Goal: Transaction & Acquisition: Purchase product/service

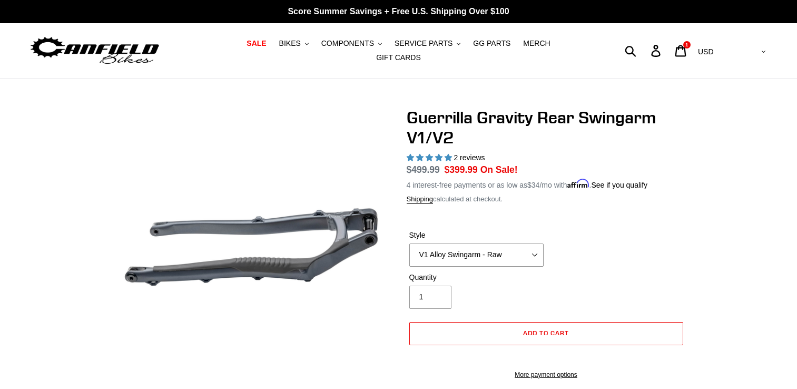
select select "highest-rating"
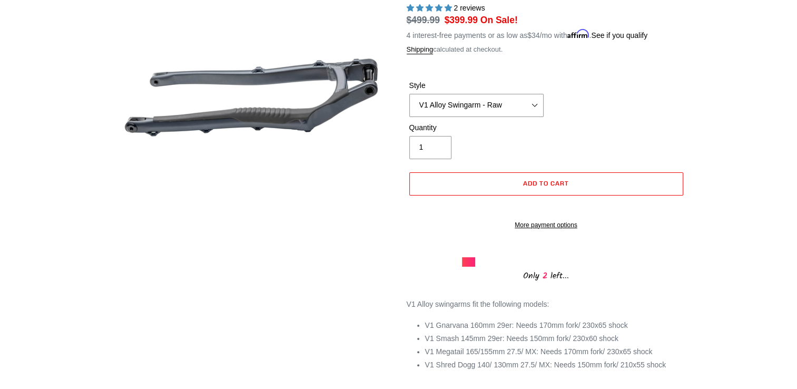
scroll to position [53, 0]
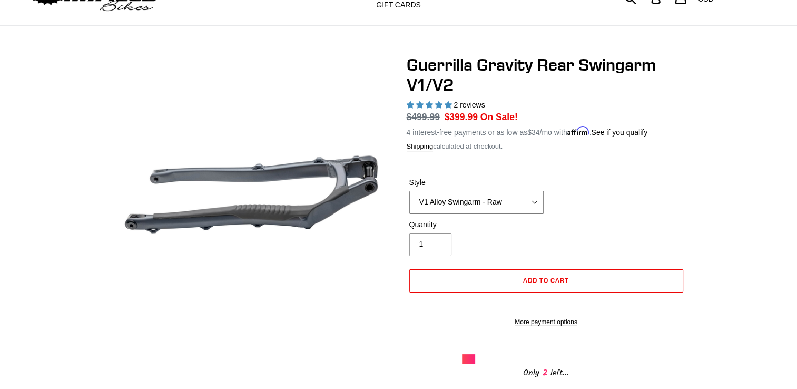
click at [528, 195] on select "V1 Alloy Swingarm - Raw V1 Alloy Swingarm - Black V2 Revved Carbon Swingarm - G…" at bounding box center [476, 202] width 134 height 23
select select "V1 Alloy Swingarm - Black"
click at [409, 191] on select "V1 Alloy Swingarm - Raw V1 Alloy Swingarm - Black V2 Revved Carbon Swingarm - G…" at bounding box center [476, 202] width 134 height 23
click at [590, 272] on button "Add to cart" at bounding box center [546, 280] width 274 height 23
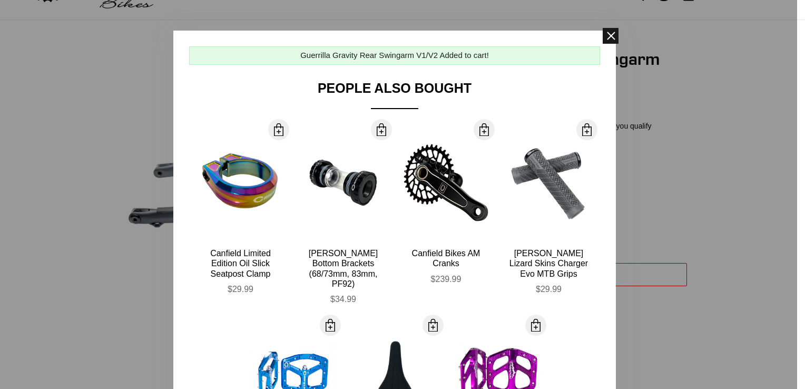
click at [607, 33] on span at bounding box center [610, 36] width 16 height 16
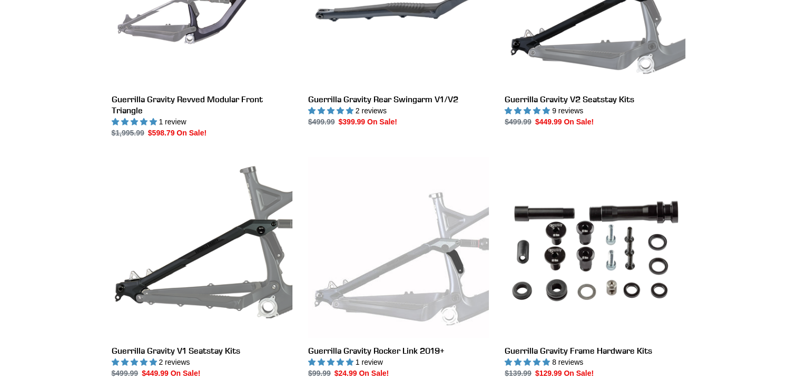
scroll to position [421, 0]
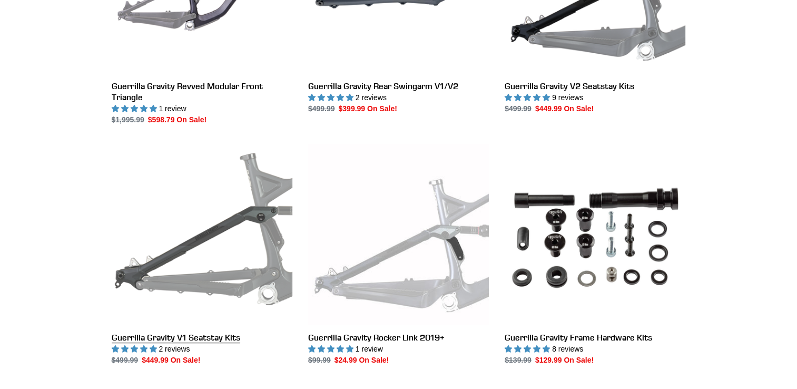
click at [240, 240] on link "Guerrilla Gravity V1 Seatstay Kits" at bounding box center [202, 255] width 181 height 222
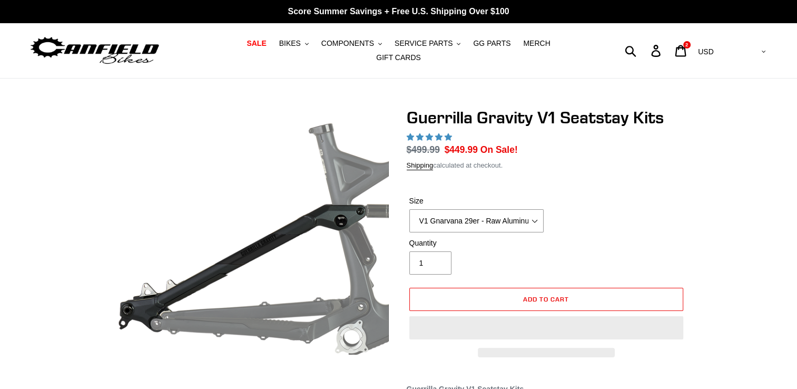
select select "highest-rating"
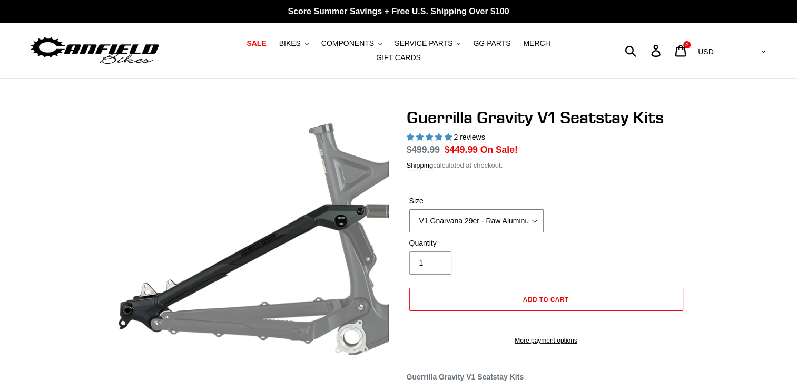
click at [516, 217] on select "V1 Gnarvana 29er - Raw Aluminum" at bounding box center [476, 220] width 134 height 23
click at [726, 194] on div "Previous slide" at bounding box center [398, 323] width 797 height 432
click at [521, 209] on select "V1 Gnarvana 29er - Raw Aluminum" at bounding box center [476, 220] width 134 height 23
click at [681, 210] on div "Size V1 Gnarvana 29er - Raw Aluminum" at bounding box center [546, 216] width 279 height 42
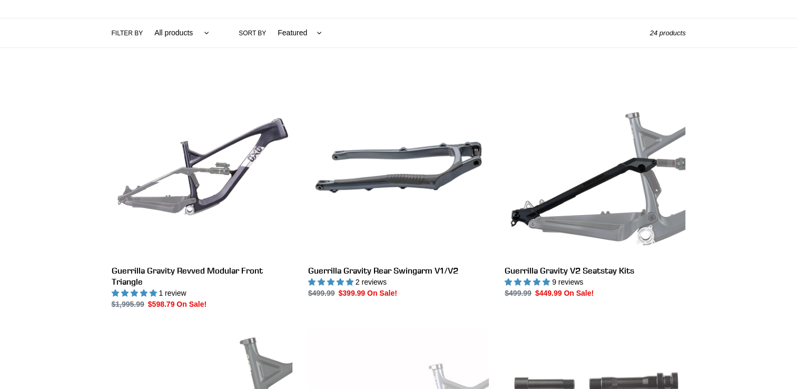
scroll to position [211, 0]
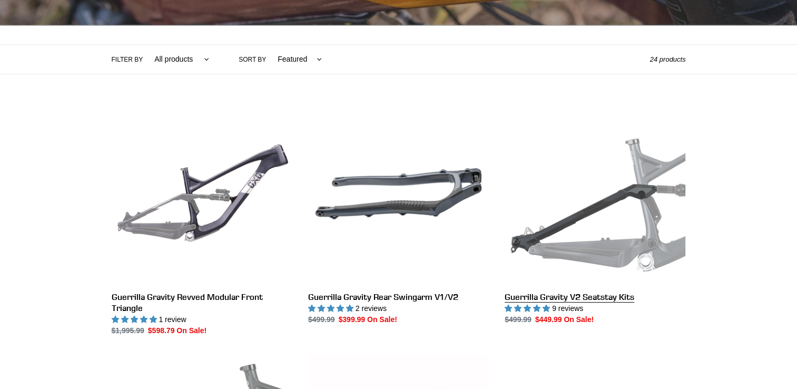
click at [670, 205] on link "Guerrilla Gravity V2 Seatstay Kits" at bounding box center [594, 214] width 181 height 222
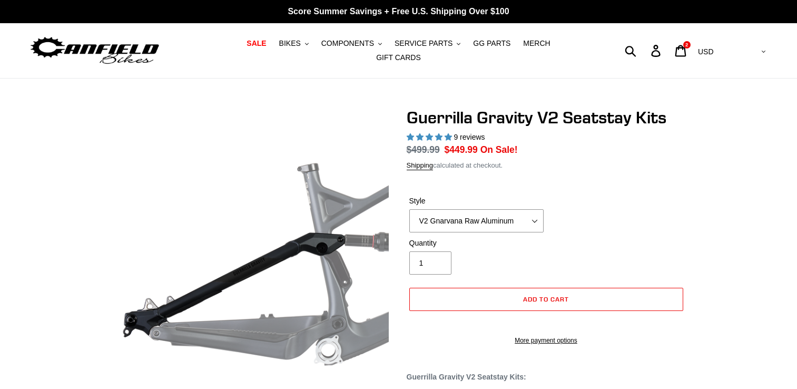
select select "highest-rating"
drag, startPoint x: 0, startPoint y: 0, endPoint x: 752, endPoint y: 267, distance: 798.4
click at [752, 267] on div "Guerrilla Gravity V2 Seatstay Kits 9 reviews Regular price $499.99 Sale price $…" at bounding box center [398, 293] width 797 height 372
click at [541, 210] on select "V2 Gnarvana Raw Aluminum" at bounding box center [476, 220] width 134 height 23
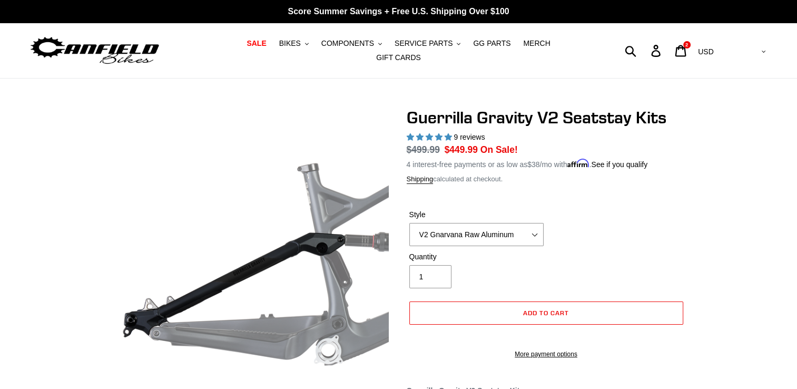
click at [750, 212] on div "Guerrilla Gravity V2 Seatstay Kits 9 reviews Regular price $499.99 Sale price $…" at bounding box center [398, 300] width 797 height 386
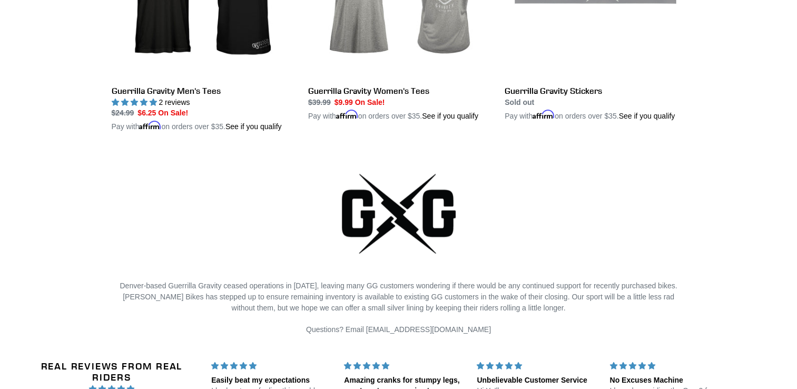
scroll to position [2264, 0]
